Goal: Transaction & Acquisition: Obtain resource

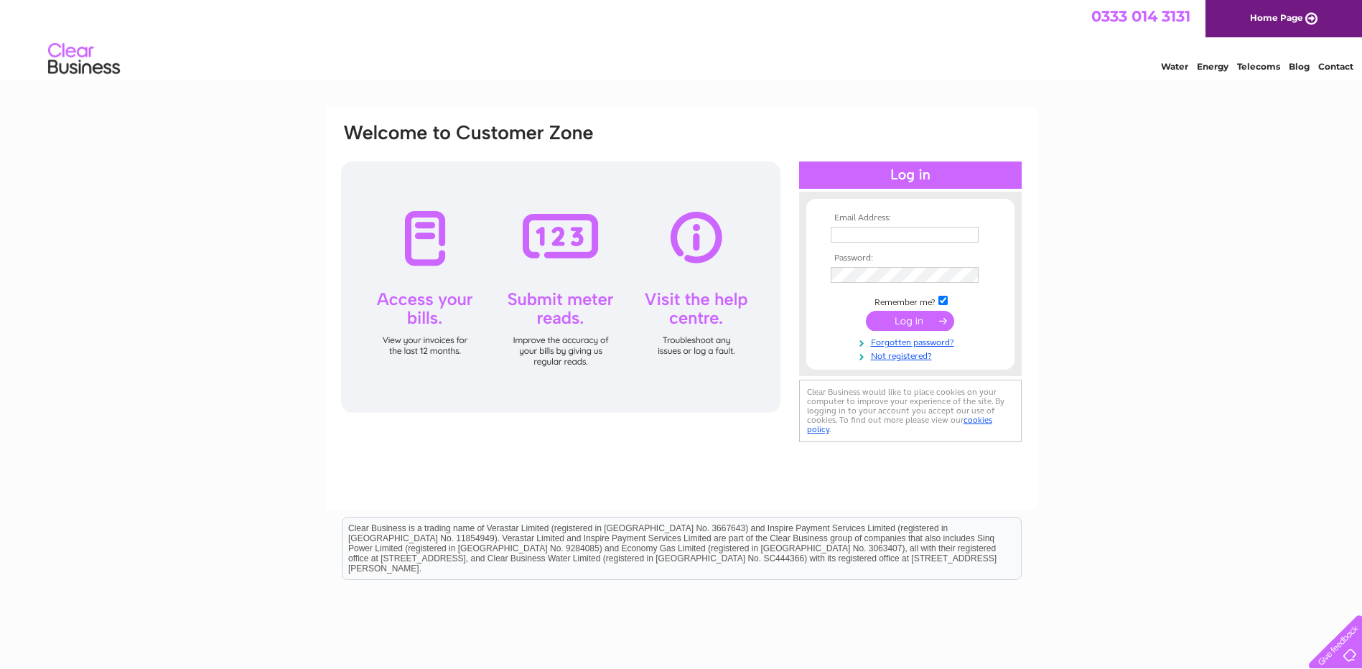
click at [859, 233] on input "text" at bounding box center [905, 235] width 148 height 16
type input "accounts@rootsfruitsandflowers.com"
click at [941, 300] on input "checkbox" at bounding box center [942, 301] width 9 height 9
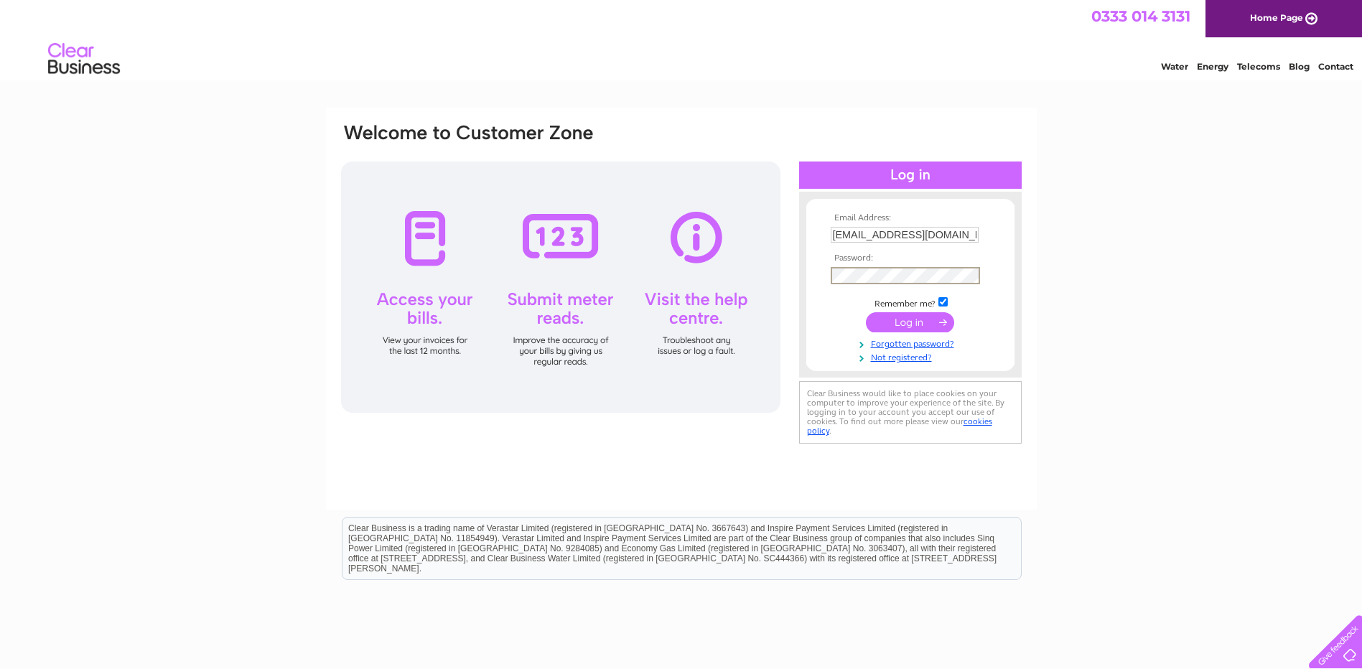
checkbox input "false"
click at [895, 321] on input "submit" at bounding box center [910, 321] width 88 height 20
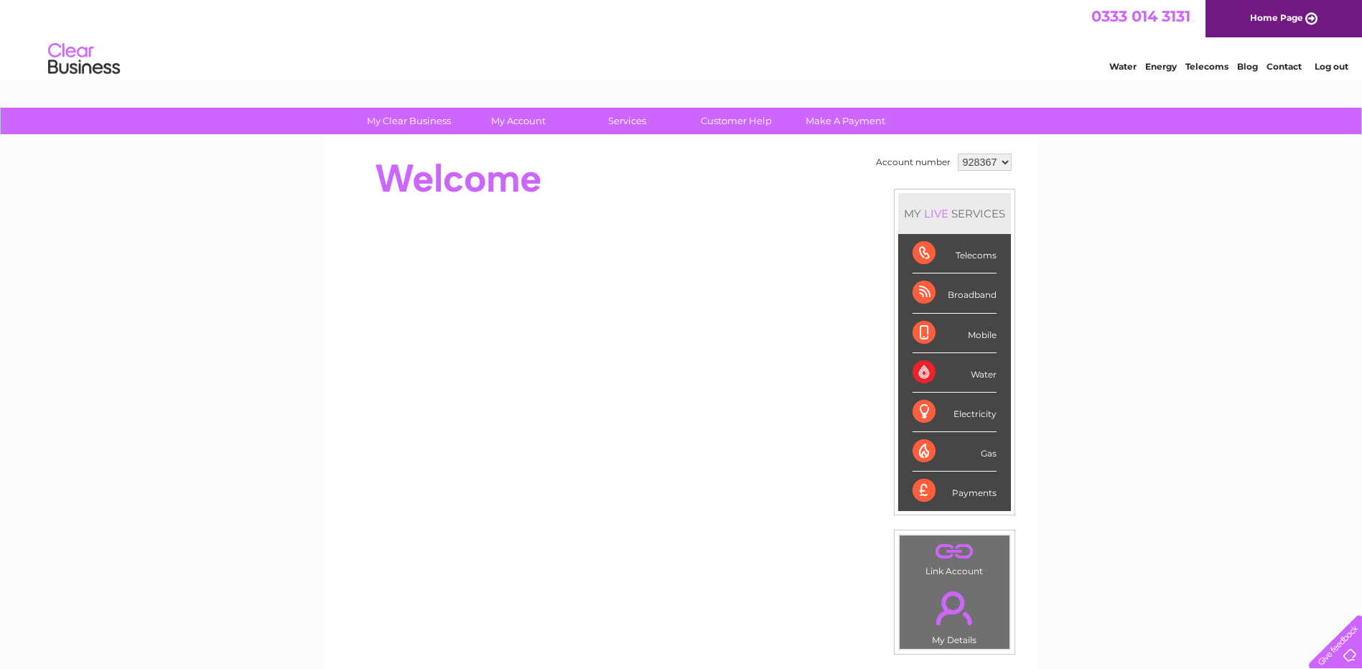
click at [1005, 166] on select "928367 935113 935114 935115" at bounding box center [985, 162] width 54 height 17
select select "935115"
click at [958, 154] on select "928367 935113 935114 935115" at bounding box center [985, 162] width 54 height 17
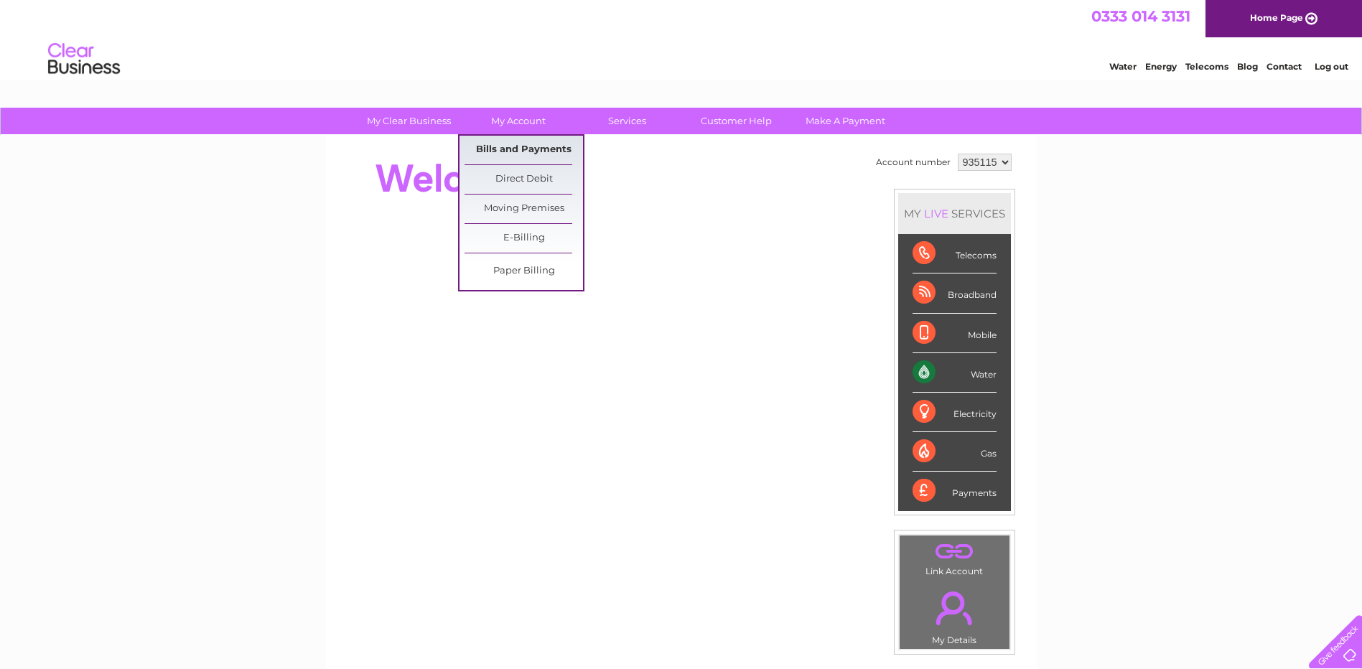
click at [531, 146] on link "Bills and Payments" at bounding box center [524, 150] width 118 height 29
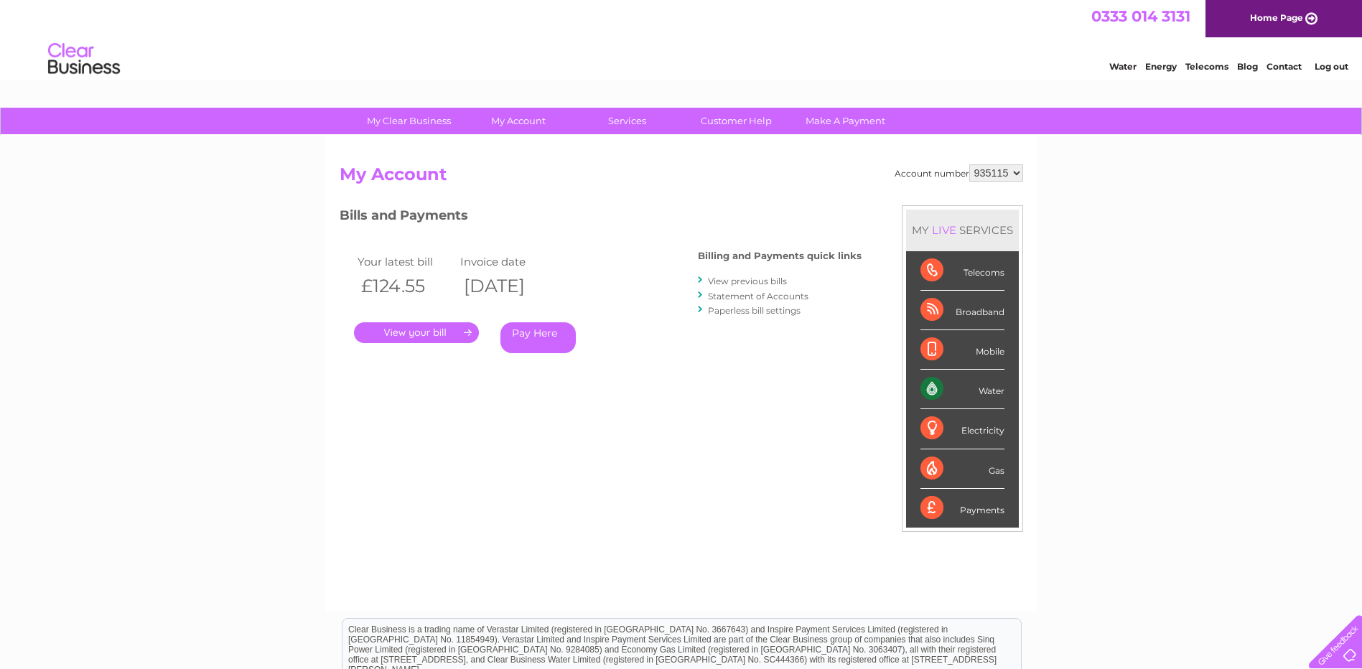
click at [402, 329] on link "." at bounding box center [416, 332] width 125 height 21
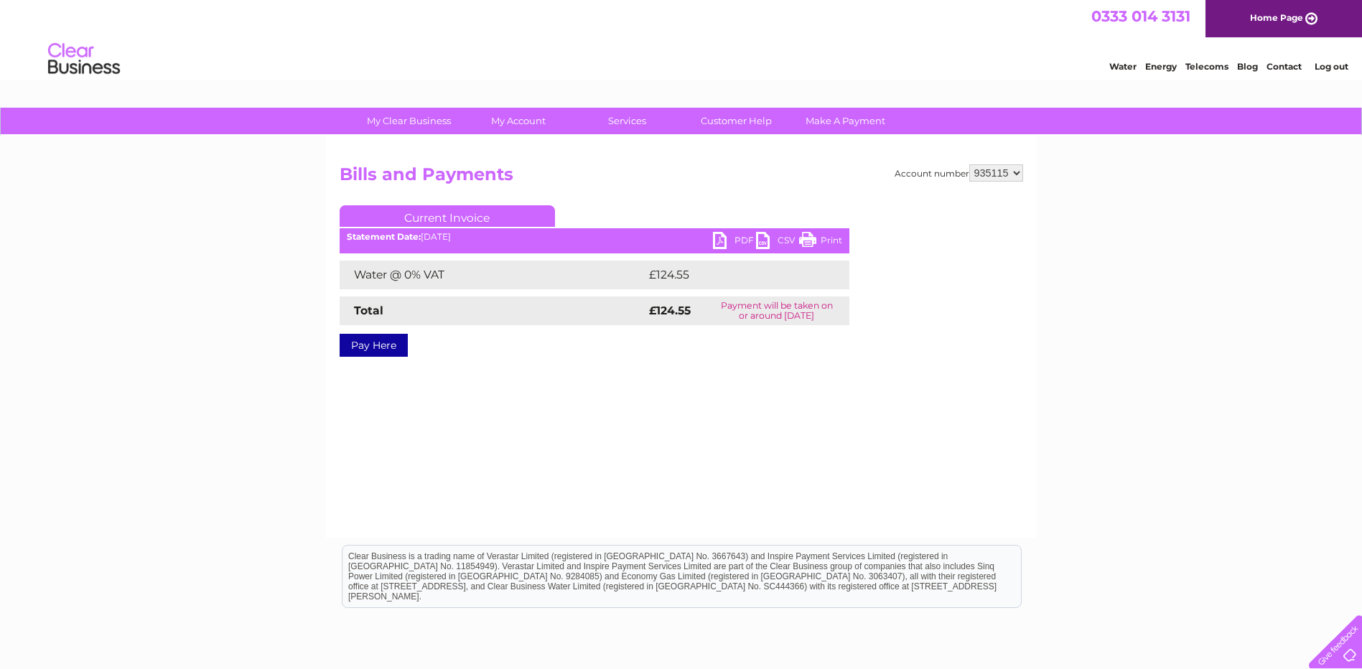
click at [721, 239] on link "PDF" at bounding box center [734, 242] width 43 height 21
click at [1326, 66] on link "Log out" at bounding box center [1332, 66] width 34 height 11
